Goal: Task Accomplishment & Management: Manage account settings

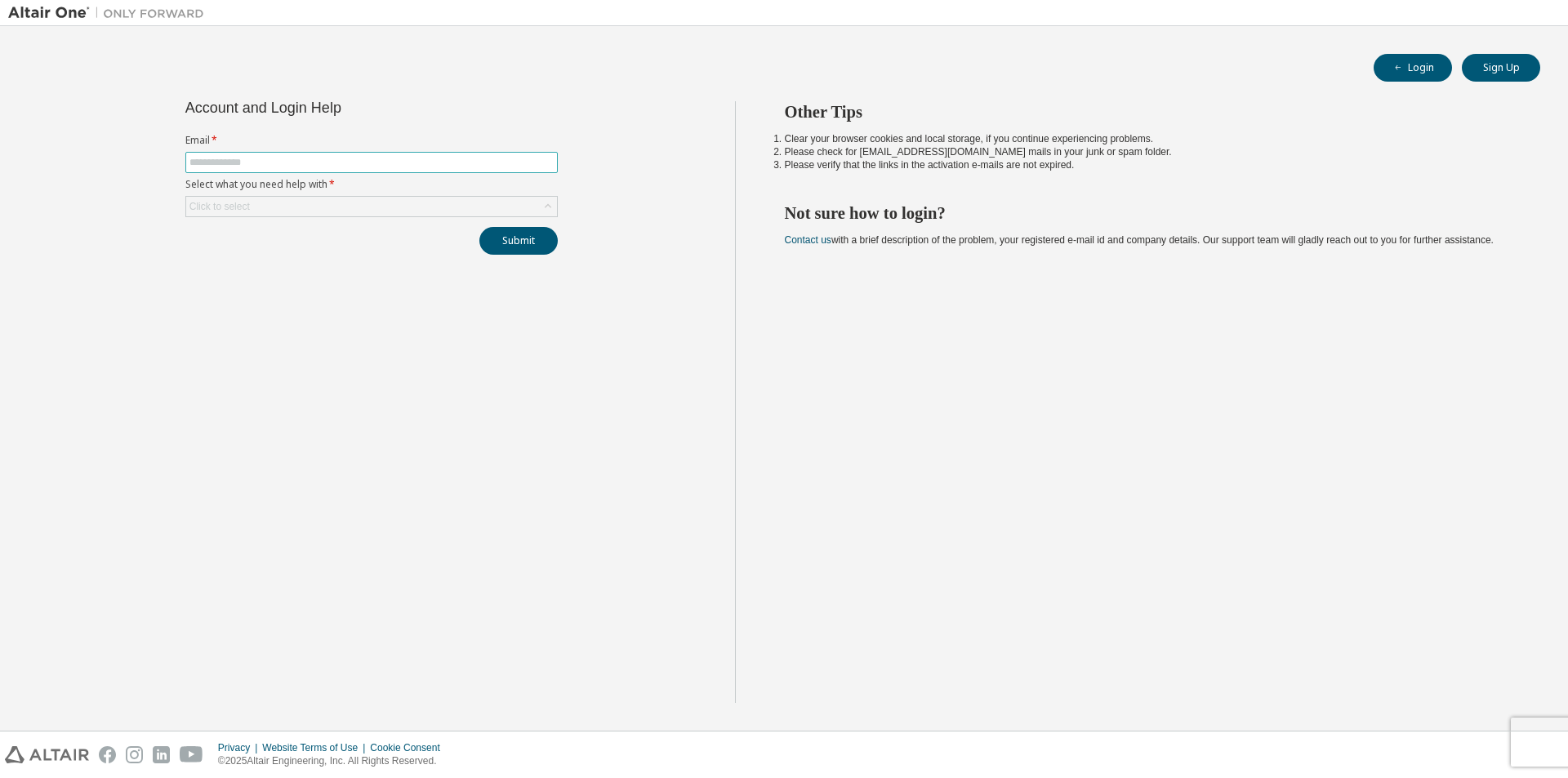
click at [357, 167] on input "text" at bounding box center [371, 163] width 364 height 13
type input "**********"
click at [343, 213] on div "Click to select" at bounding box center [371, 206] width 371 height 20
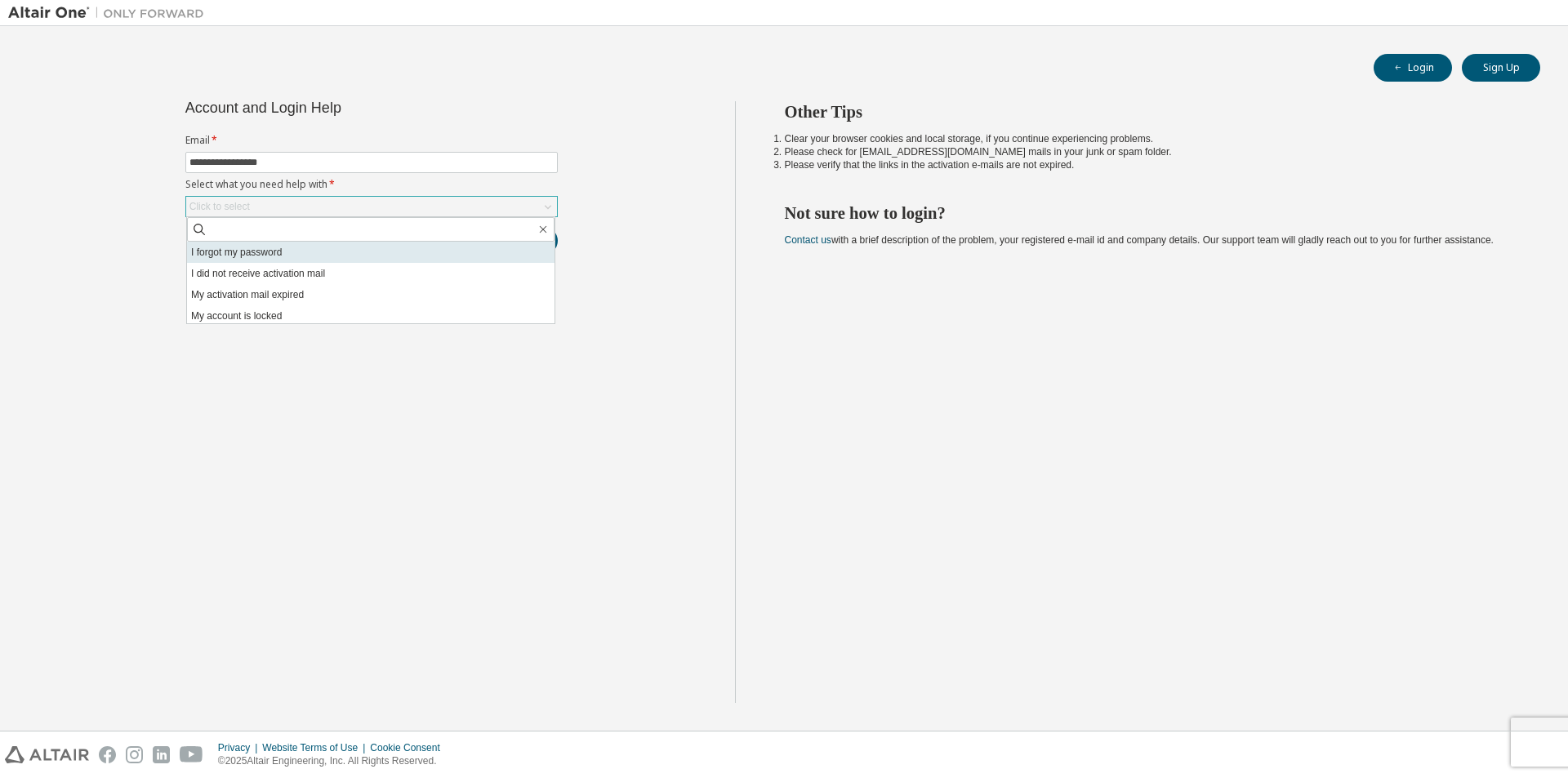
click at [300, 259] on li "I forgot my password" at bounding box center [370, 253] width 367 height 21
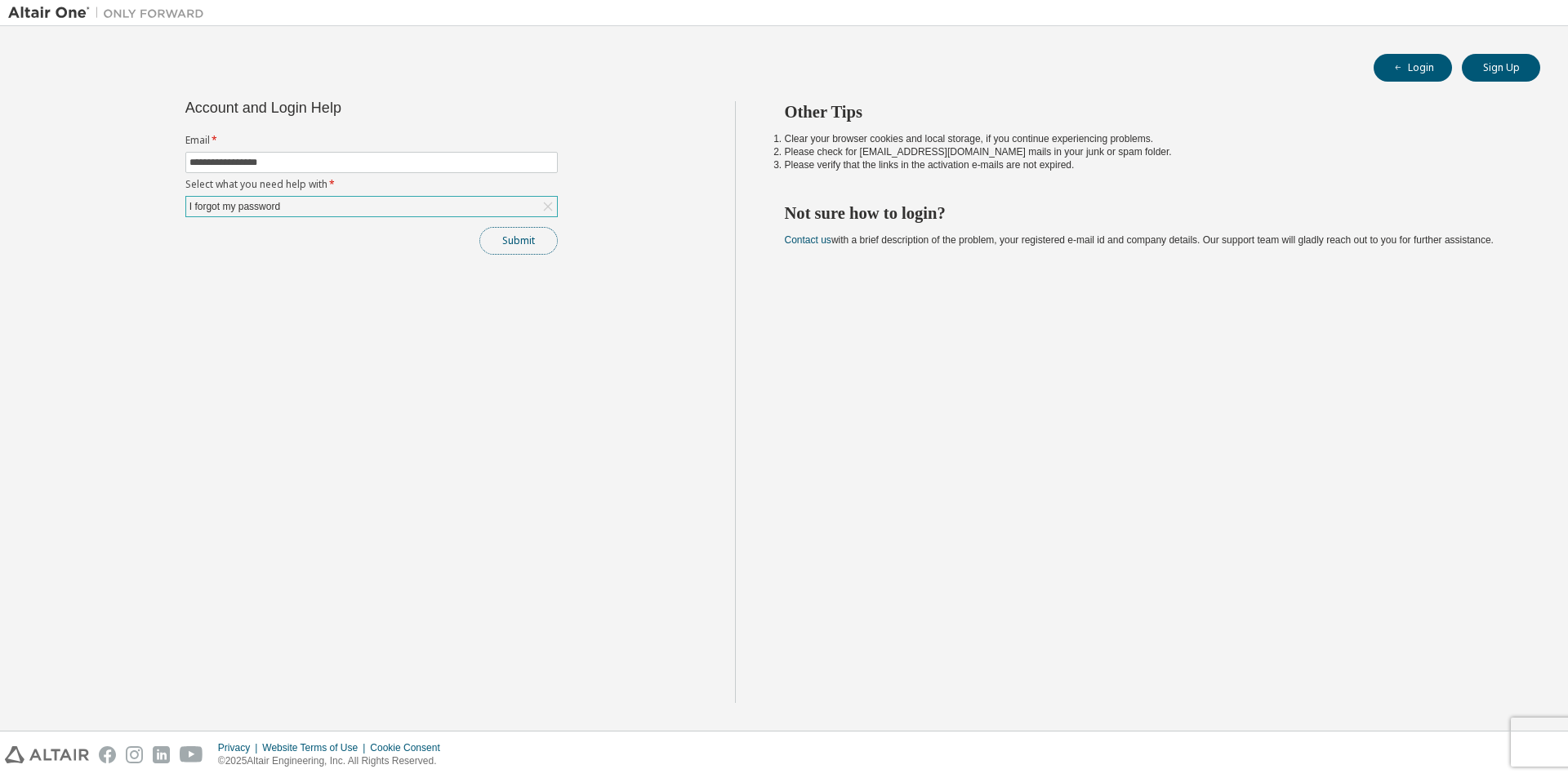
click at [513, 247] on button "Submit" at bounding box center [519, 240] width 79 height 28
click at [507, 233] on button "Submit" at bounding box center [519, 240] width 79 height 28
